Goal: Task Accomplishment & Management: Use online tool/utility

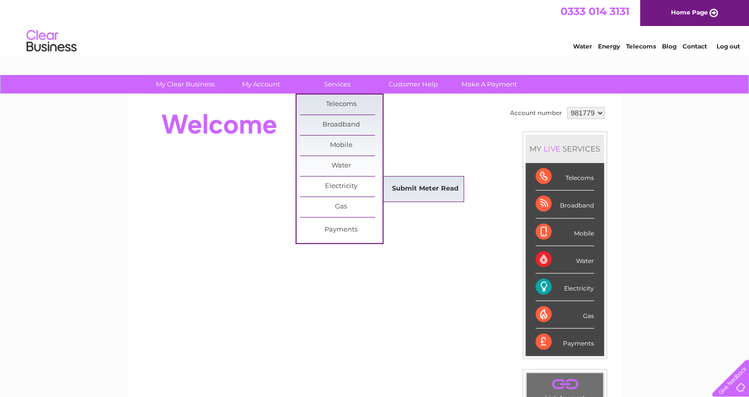
click at [393, 189] on link "Submit Meter Read" at bounding box center [425, 189] width 82 height 20
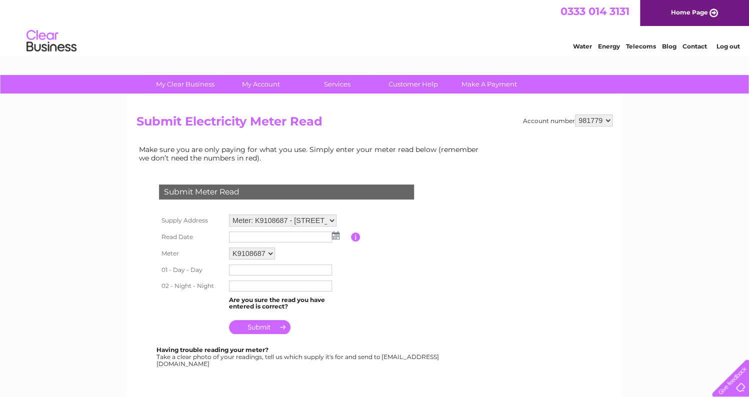
click at [334, 237] on img at bounding box center [335, 235] width 7 height 8
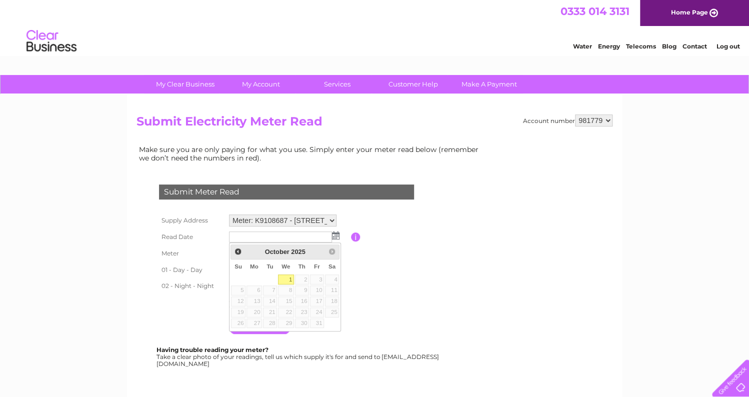
click at [288, 278] on link "1" at bounding box center [286, 279] width 16 height 10
type input "2025/10/01"
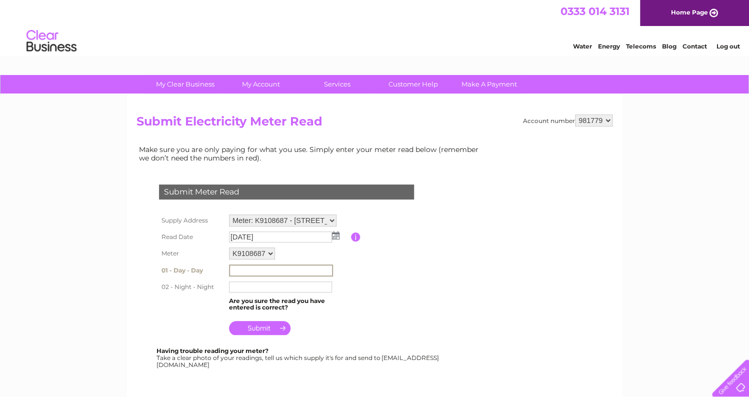
click at [270, 271] on input "text" at bounding box center [281, 270] width 104 height 12
click at [269, 271] on input "text" at bounding box center [281, 270] width 104 height 12
type input "469257"
type input "436870"
click at [257, 328] on input "submit" at bounding box center [259, 328] width 61 height 14
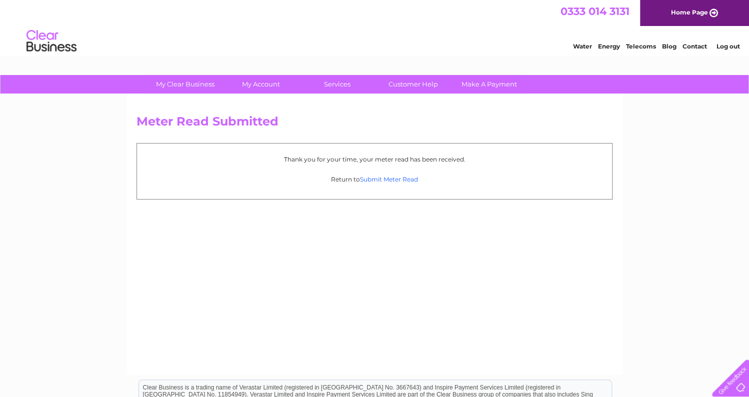
click at [381, 178] on link "Submit Meter Read" at bounding box center [389, 178] width 58 height 7
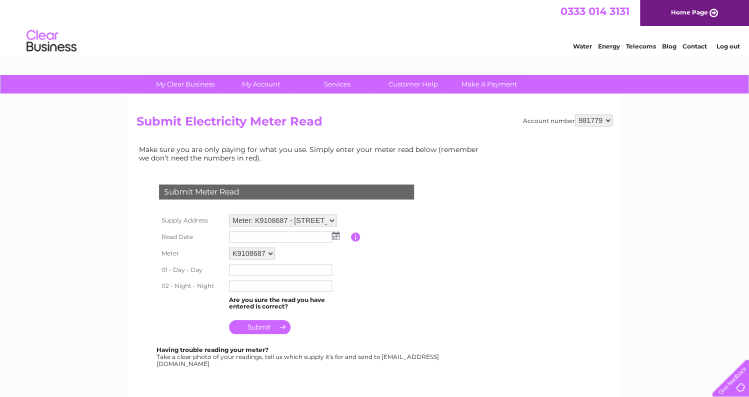
click at [329, 218] on select "Meter: K9108687 - 49 Bohemia Road, St Leonards On Sea, TN37 6RE Meter: K9108686…" at bounding box center [282, 220] width 107 height 12
select select "133477"
click at [229, 214] on select "Meter: K9108687 - 49 Bohemia Road, St Leonards On Sea, TN37 6RE Meter: K9108686…" at bounding box center [282, 220] width 107 height 13
click at [325, 247] on td "K9108686" at bounding box center [288, 253] width 124 height 17
click at [333, 235] on img at bounding box center [335, 235] width 7 height 8
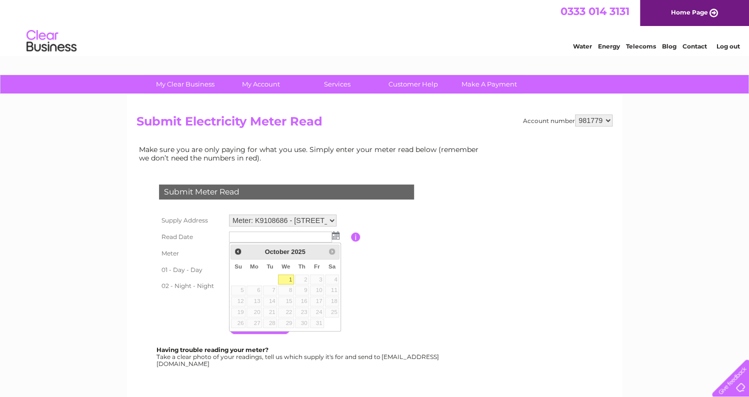
click at [289, 278] on link "1" at bounding box center [286, 279] width 16 height 10
type input "[DATE]"
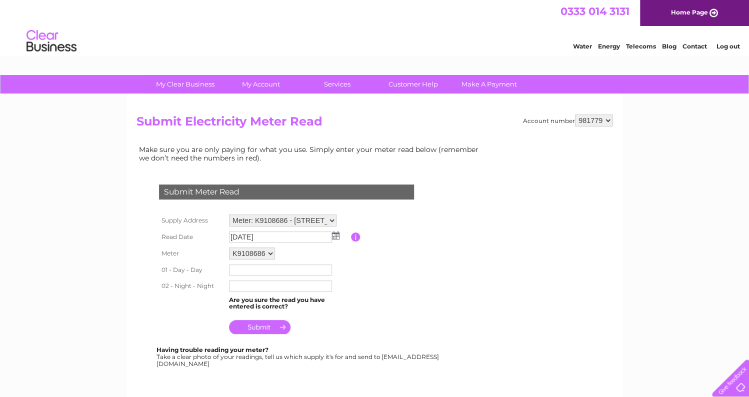
click at [289, 278] on td at bounding box center [288, 286] width 124 height 16
click at [257, 269] on input "text" at bounding box center [281, 270] width 104 height 12
type input "507605"
type input "4"
type input "331813"
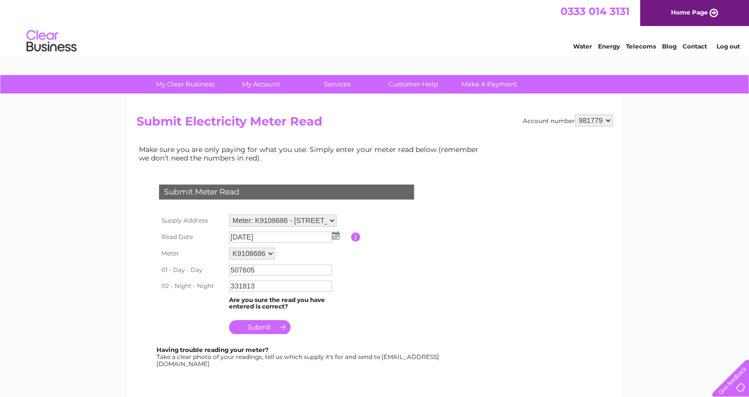
click at [268, 328] on input "submit" at bounding box center [259, 327] width 61 height 14
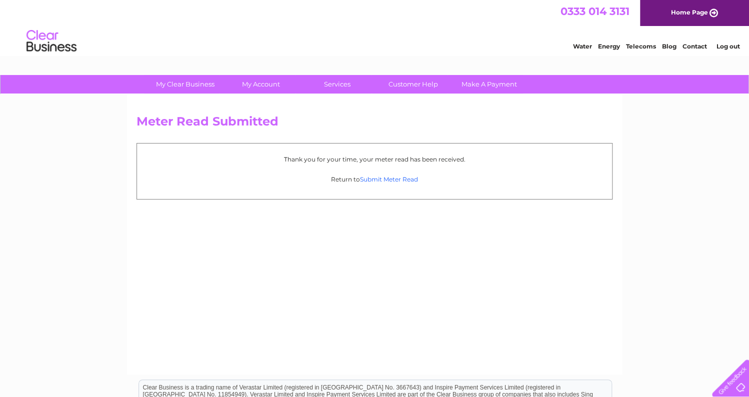
click at [378, 175] on link "Submit Meter Read" at bounding box center [389, 178] width 58 height 7
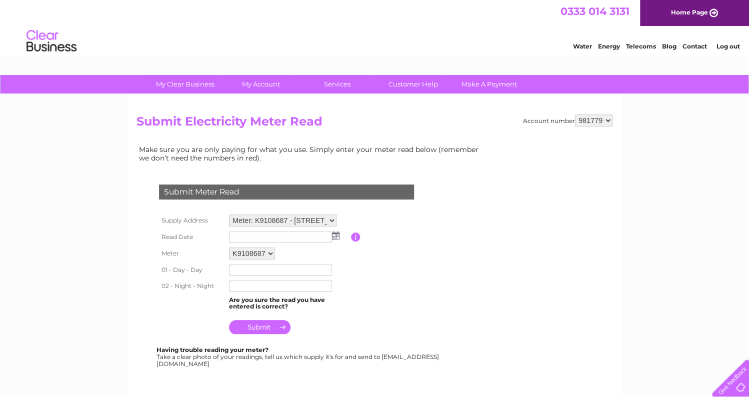
click at [379, 177] on td "Submit Meter Read" at bounding box center [286, 190] width 260 height 32
click at [332, 221] on select "Meter: K9108687 - [STREET_ADDRESS][GEOGRAPHIC_DATA] Meter: K9108686 - [STREET_A…" at bounding box center [282, 220] width 107 height 12
select select "133477"
click at [229, 214] on select "Meter: K9108687 - [STREET_ADDRESS][GEOGRAPHIC_DATA] Meter: K9108686 - [STREET_A…" at bounding box center [282, 220] width 107 height 13
click at [336, 235] on img at bounding box center [335, 235] width 7 height 8
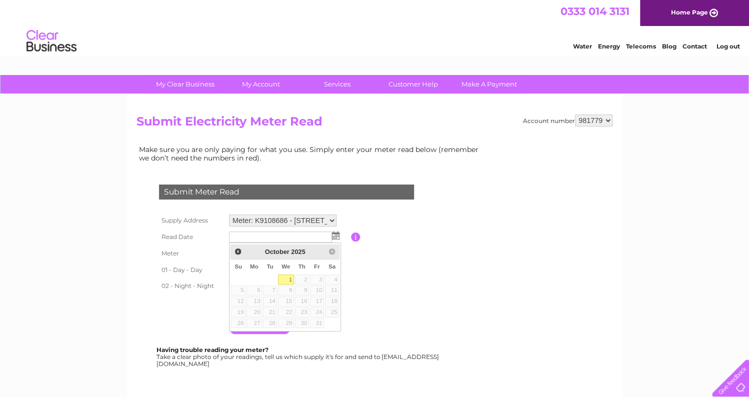
click at [288, 280] on link "1" at bounding box center [286, 279] width 16 height 10
type input "2025/10/01"
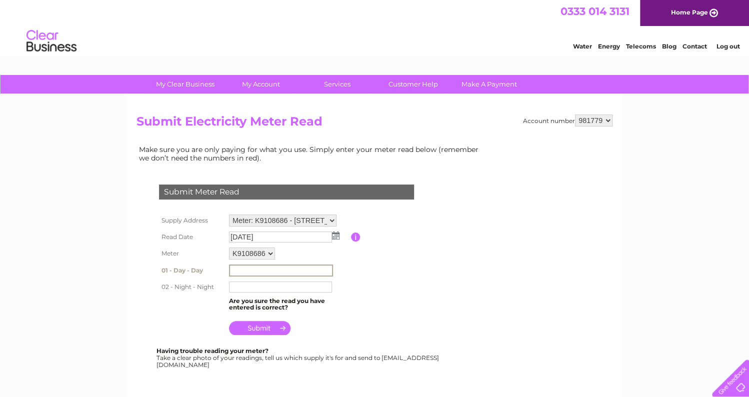
click at [280, 274] on input "text" at bounding box center [281, 270] width 104 height 12
type input "507605"
type input "331813"
click at [263, 331] on input "submit" at bounding box center [259, 328] width 61 height 14
click at [263, 331] on input "submit" at bounding box center [259, 327] width 61 height 14
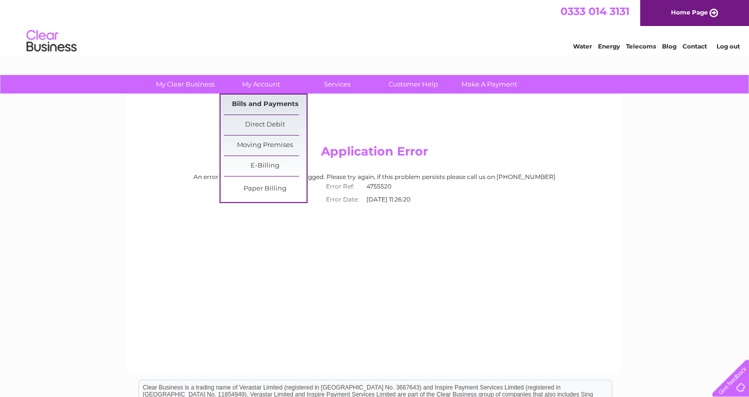
click at [275, 101] on link "Bills and Payments" at bounding box center [265, 104] width 82 height 20
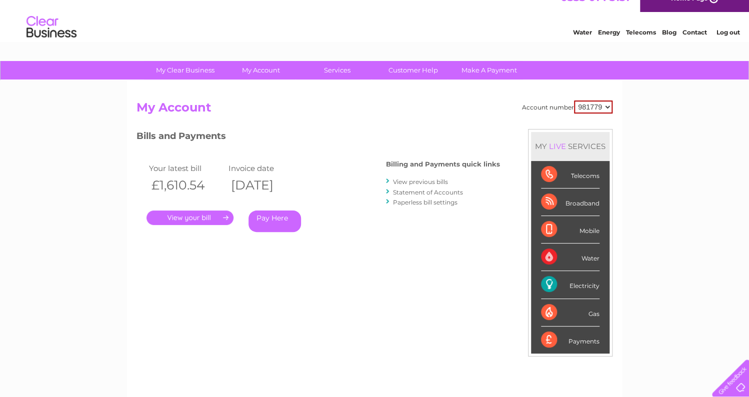
scroll to position [15, 0]
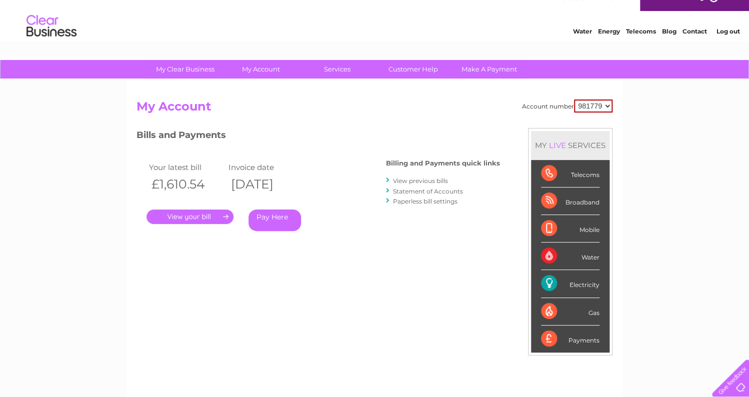
click at [726, 30] on link "Log out" at bounding box center [727, 30] width 23 height 7
